Goal: Navigation & Orientation: Find specific page/section

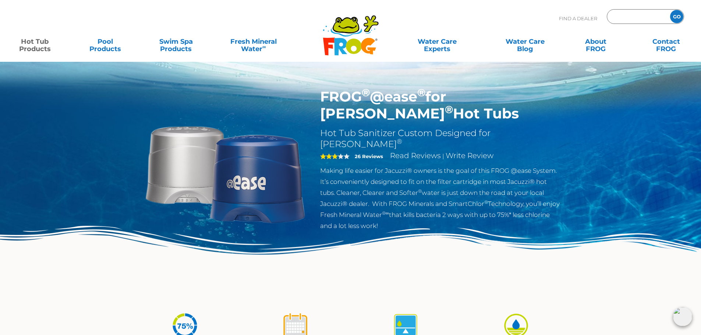
click at [648, 18] on input "Zip Code Form" at bounding box center [638, 16] width 50 height 11
type input "55344"
click at [676, 14] on input "GO" at bounding box center [676, 16] width 13 height 13
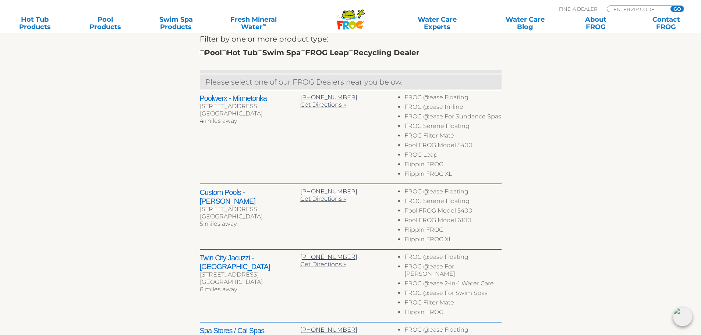
scroll to position [258, 0]
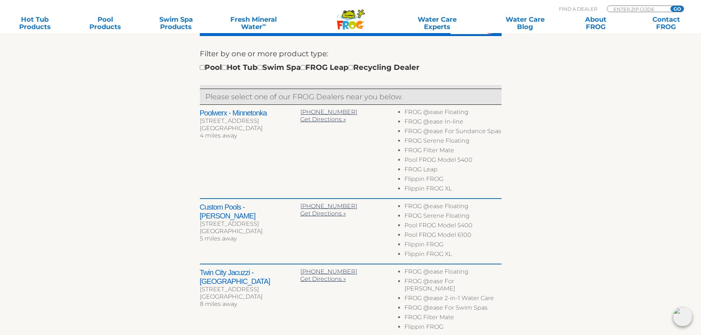
drag, startPoint x: 528, startPoint y: 216, endPoint x: 504, endPoint y: 214, distance: 23.3
click at [504, 214] on div "← Move left → Move right ↑ Move up ↓ Move down + Zoom in - Zoom out Home Jump l…" at bounding box center [350, 217] width 453 height 566
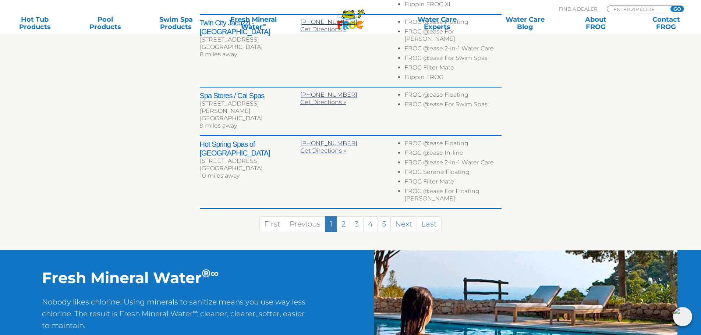
scroll to position [515, 0]
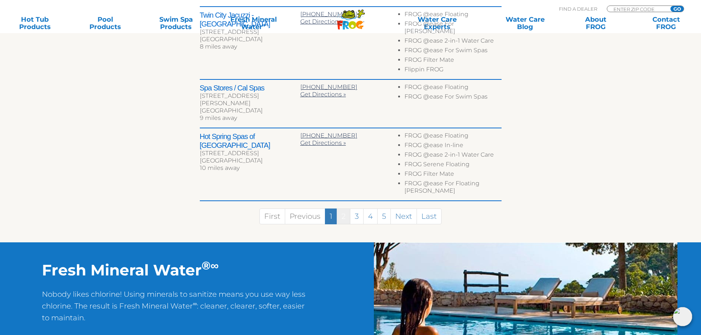
click at [345, 209] on link "2" at bounding box center [344, 217] width 14 height 16
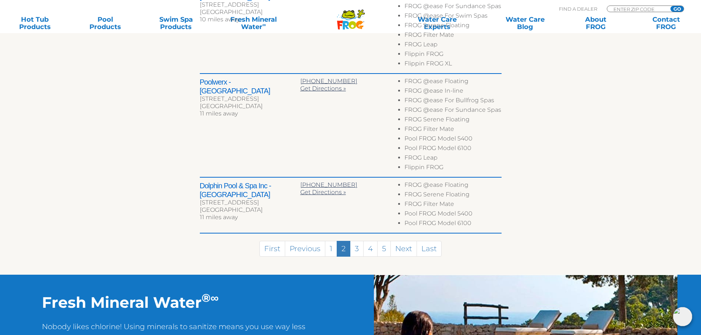
scroll to position [579, 0]
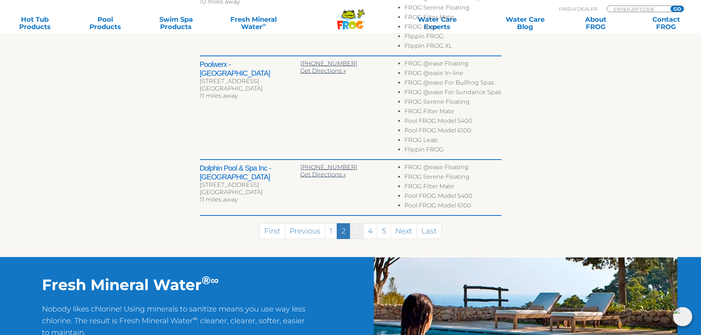
click at [358, 231] on link "3" at bounding box center [357, 231] width 14 height 16
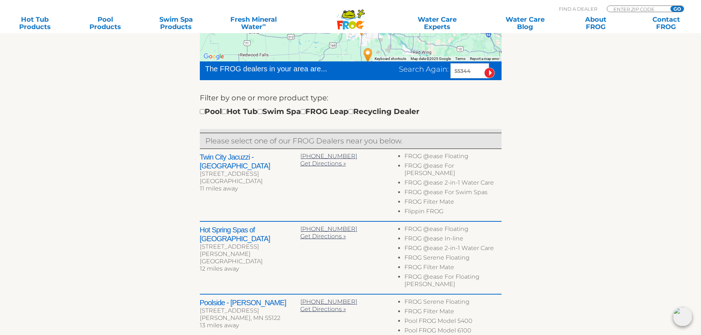
scroll to position [252, 0]
